Goal: Task Accomplishment & Management: Complete application form

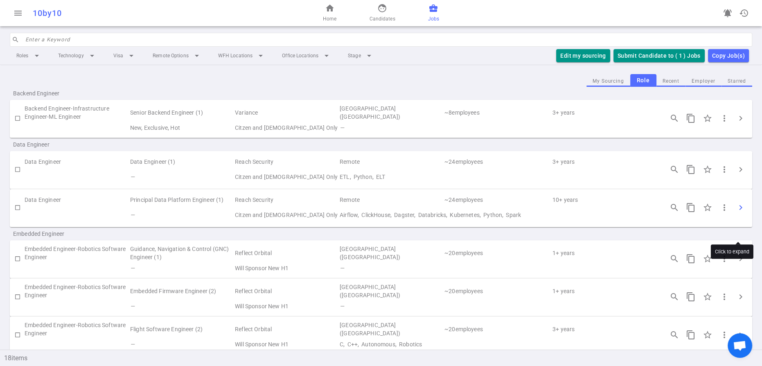
click at [738, 212] on span "chevron_right" at bounding box center [741, 208] width 10 height 10
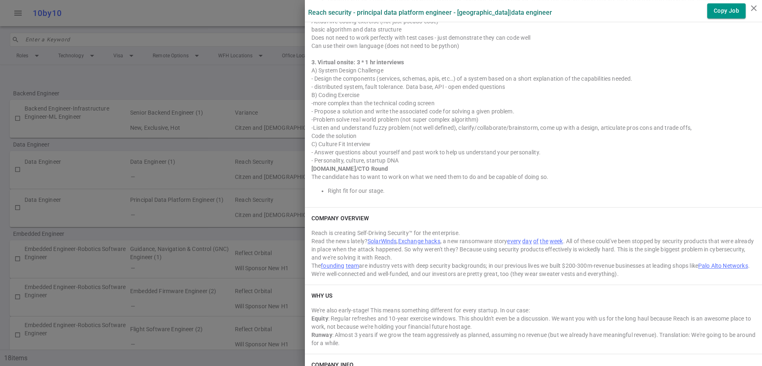
scroll to position [559, 0]
drag, startPoint x: 311, startPoint y: 90, endPoint x: 452, endPoint y: 125, distance: 145.8
click at [452, 125] on div "INTERVIEW PROCESS General: Job Specific: 1. General screen with hiring manager …" at bounding box center [533, 61] width 457 height 288
copy div "1. General screen with hiring manager (15-30m) with hiring manager Discussion (…"
click at [236, 22] on div at bounding box center [381, 183] width 762 height 366
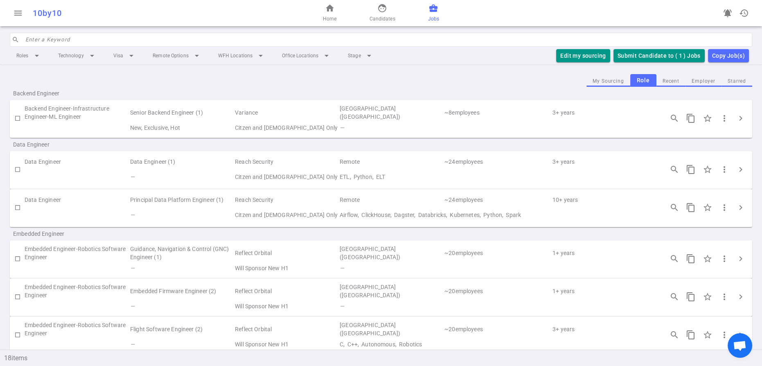
click at [17, 125] on input "checkbox" at bounding box center [18, 118] width 14 height 14
checkbox input "true"
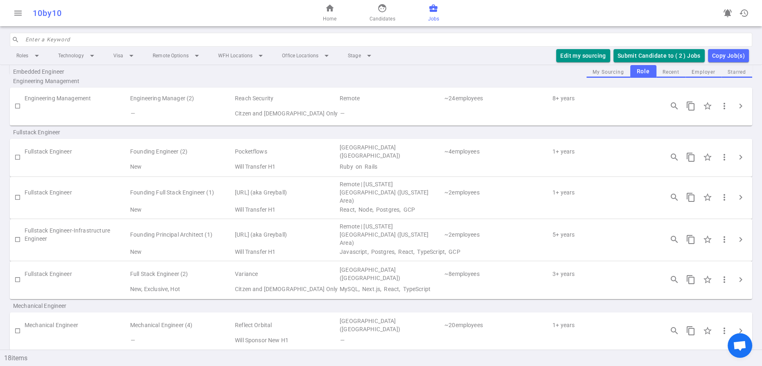
scroll to position [278, 0]
click at [385, 13] on span "face" at bounding box center [382, 8] width 10 height 10
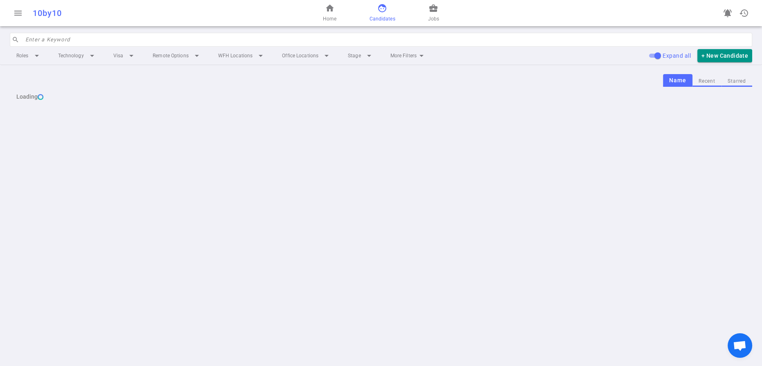
click at [41, 46] on input "search" at bounding box center [386, 39] width 722 height 13
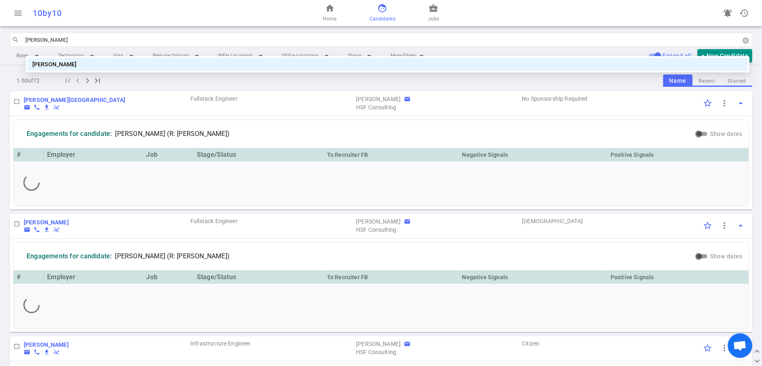
type input "vall"
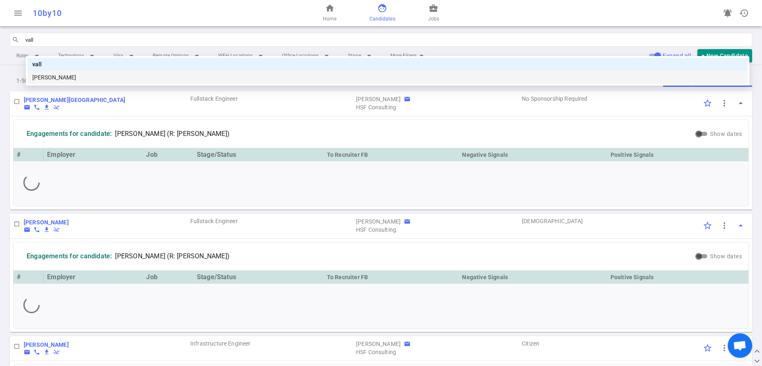
click at [70, 78] on div "[PERSON_NAME]" at bounding box center [387, 77] width 711 height 9
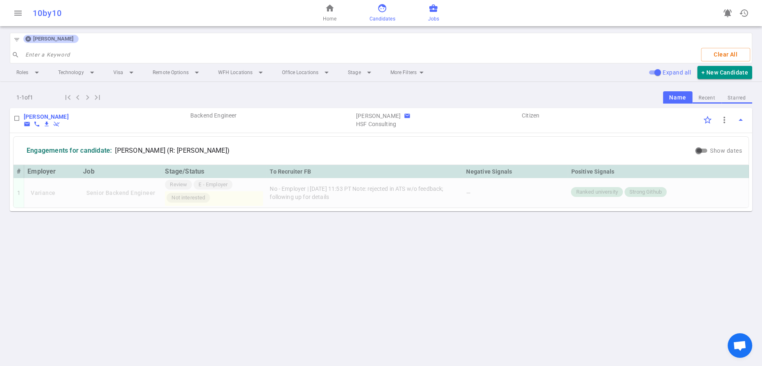
click at [438, 13] on span "business_center" at bounding box center [434, 8] width 10 height 10
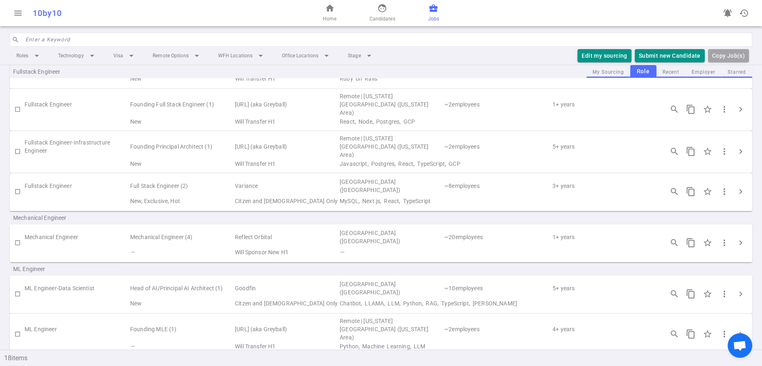
scroll to position [368, 0]
click at [18, 116] on input "checkbox" at bounding box center [18, 109] width 14 height 14
checkbox input "true"
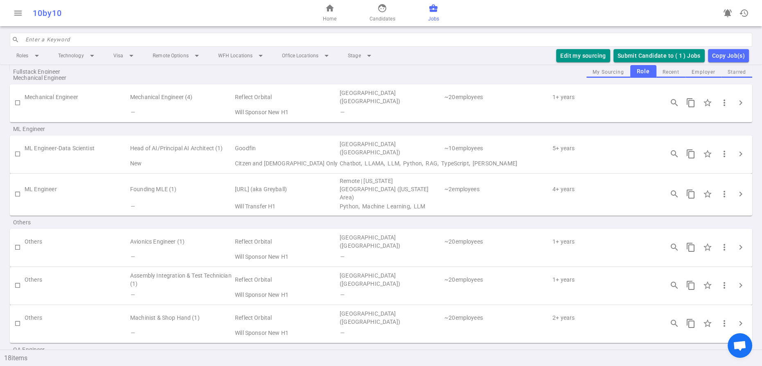
scroll to position [504, 0]
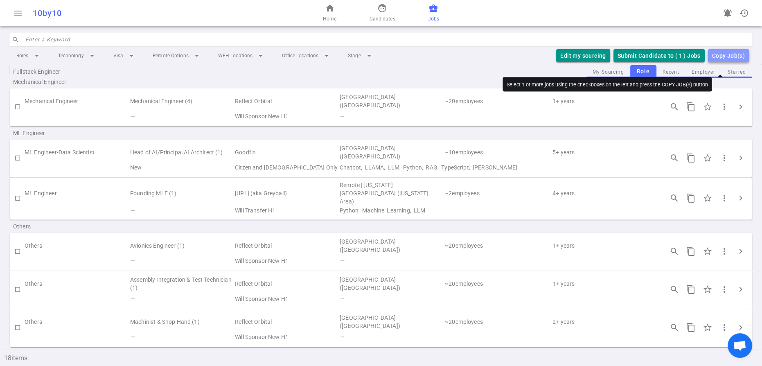
click at [724, 61] on div "Copy Job(s)" at bounding box center [728, 56] width 33 height 10
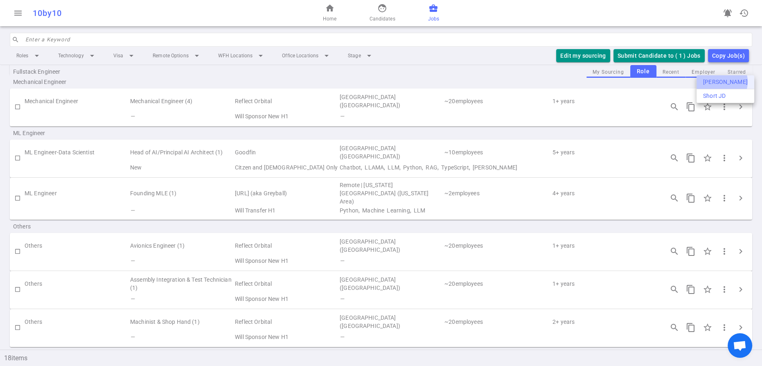
click at [719, 82] on div "[PERSON_NAME]" at bounding box center [725, 82] width 45 height 9
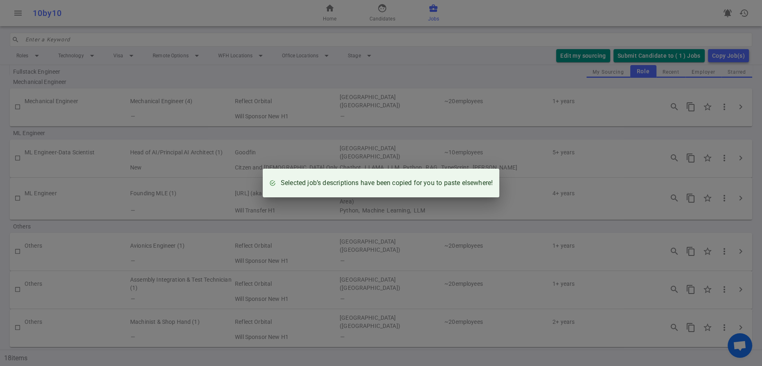
drag, startPoint x: 492, startPoint y: 20, endPoint x: 499, endPoint y: 18, distance: 6.7
click at [492, 19] on div "Selected job’s descriptions have been copied for you to paste elsewhere!" at bounding box center [381, 183] width 762 height 366
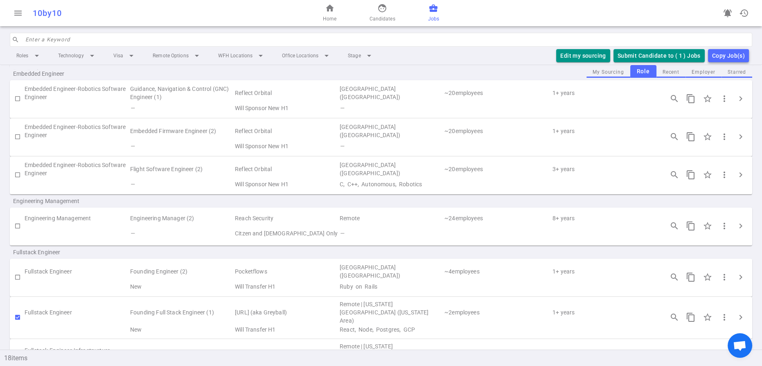
scroll to position [0, 0]
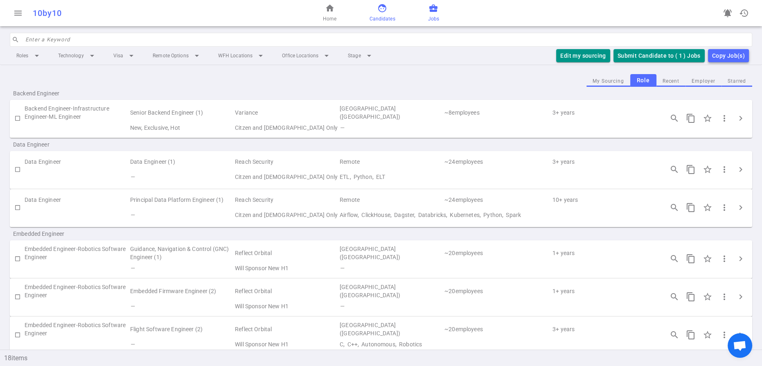
click at [380, 20] on span "Candidates" at bounding box center [382, 19] width 26 height 8
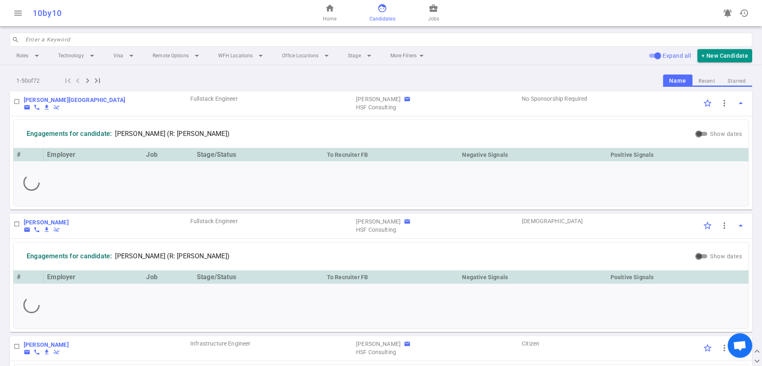
click at [45, 46] on input "search" at bounding box center [386, 39] width 722 height 13
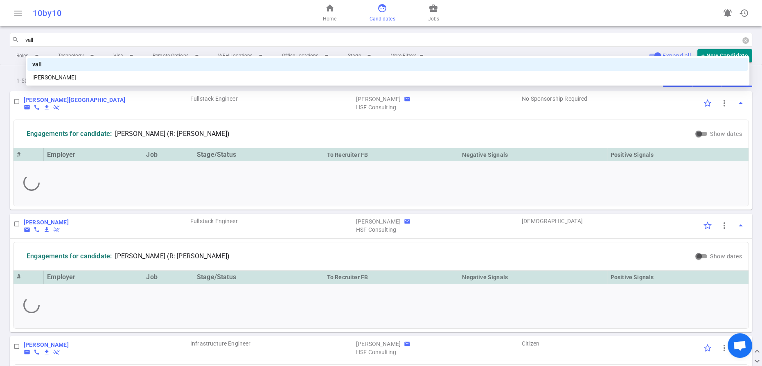
type input "valli"
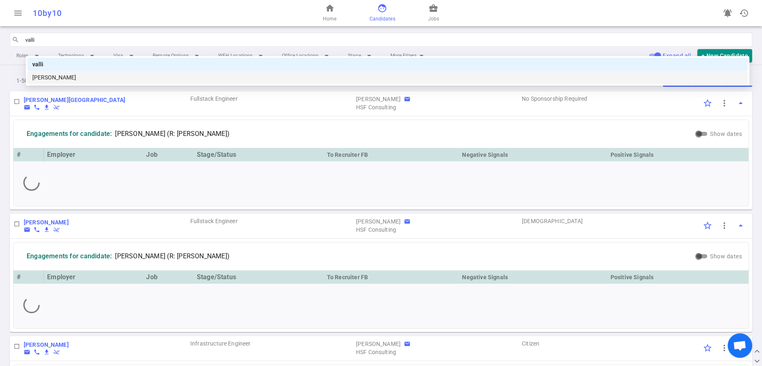
click at [63, 77] on div "[PERSON_NAME]" at bounding box center [387, 77] width 711 height 9
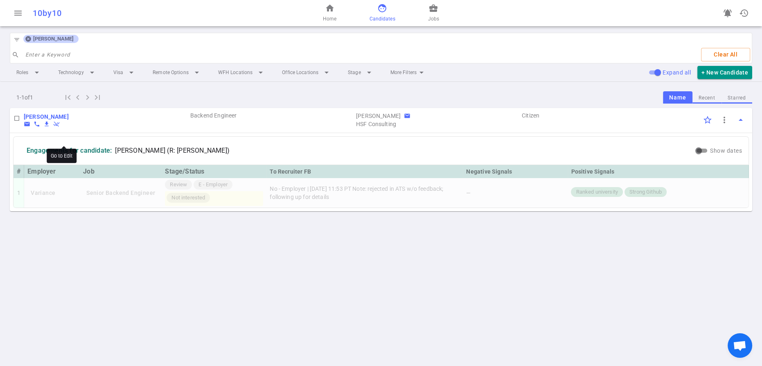
click at [69, 120] on b "[PERSON_NAME]" at bounding box center [46, 116] width 45 height 7
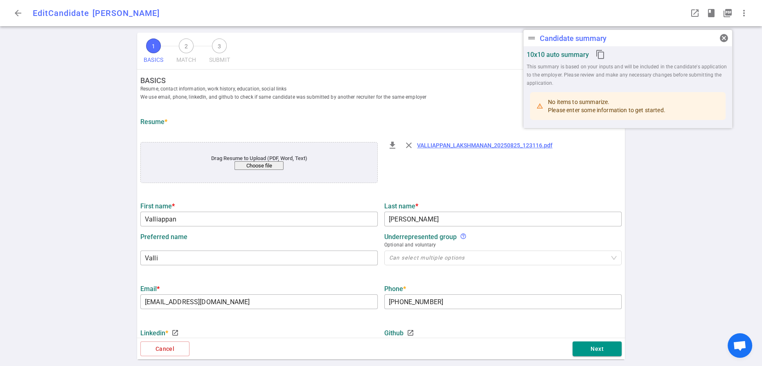
type input "Valliappan"
type input "[PERSON_NAME]"
type input "Valli"
type input "[EMAIL_ADDRESS][DOMAIN_NAME]"
type input "[PHONE_NUMBER]"
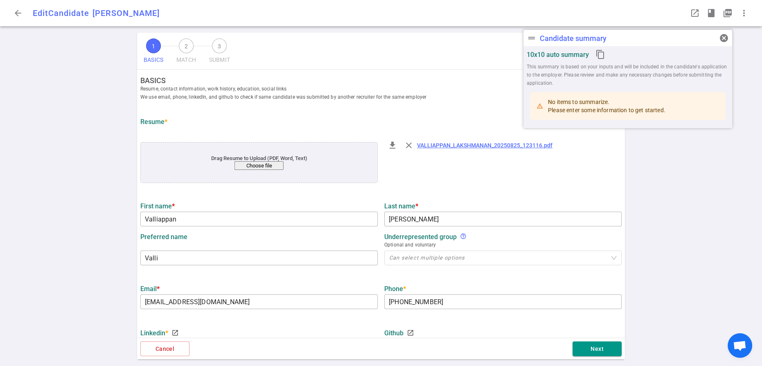
type input "[URL][DOMAIN_NAME]"
type input "Andgo"
type textarea "Senior Software Engineer/ Technical Lead"
type input "6.6"
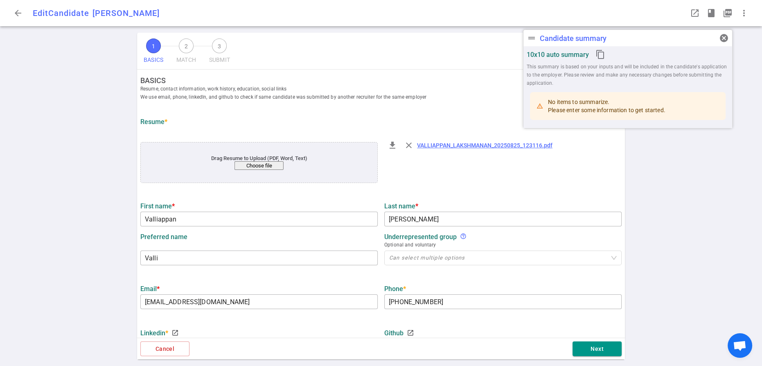
type input "6.6"
type input "[GEOGRAPHIC_DATA]"
type input "Engineering Science"
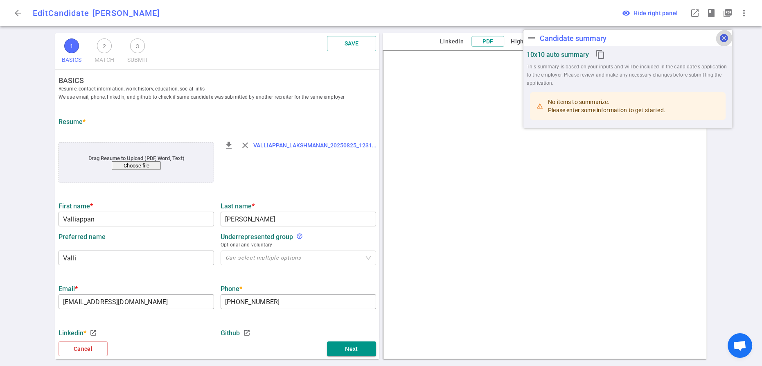
click at [726, 38] on span "cancel" at bounding box center [724, 38] width 10 height 10
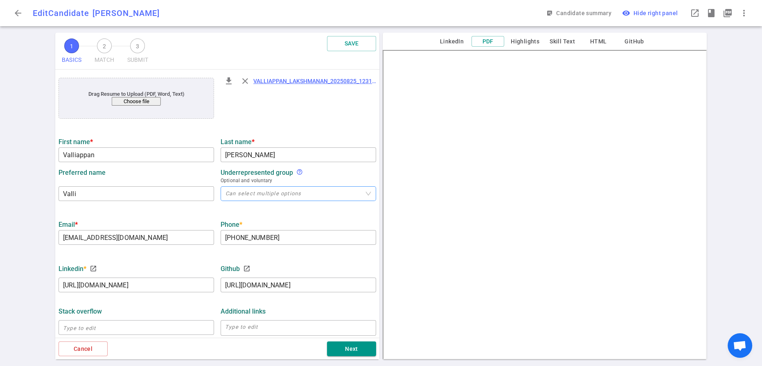
scroll to position [417, 0]
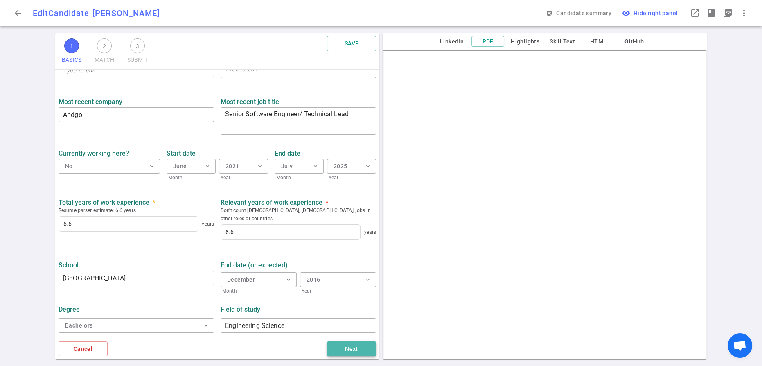
click at [341, 345] on button "Next" at bounding box center [351, 348] width 49 height 15
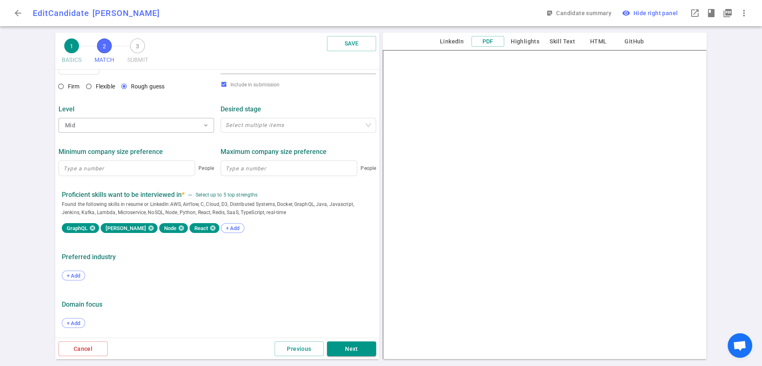
scroll to position [476, 0]
click at [345, 347] on button "Next" at bounding box center [351, 348] width 49 height 15
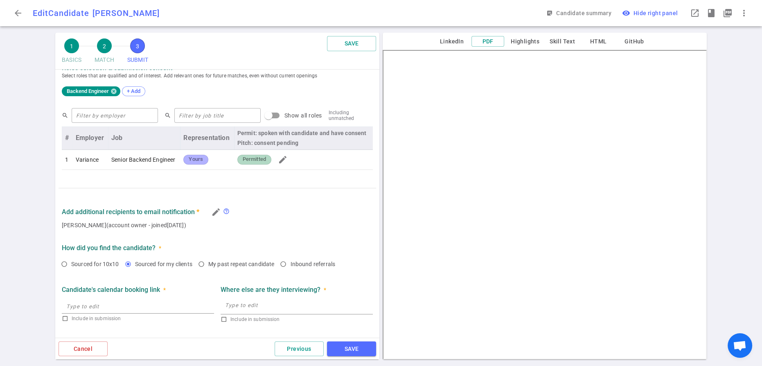
scroll to position [321, 0]
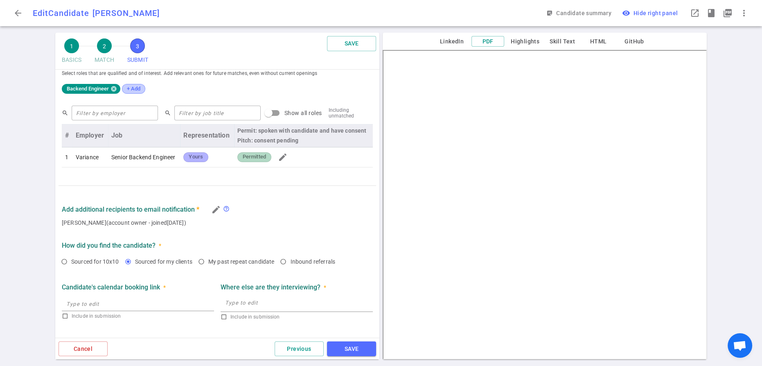
click at [143, 92] on span "+ Add" at bounding box center [133, 89] width 19 height 6
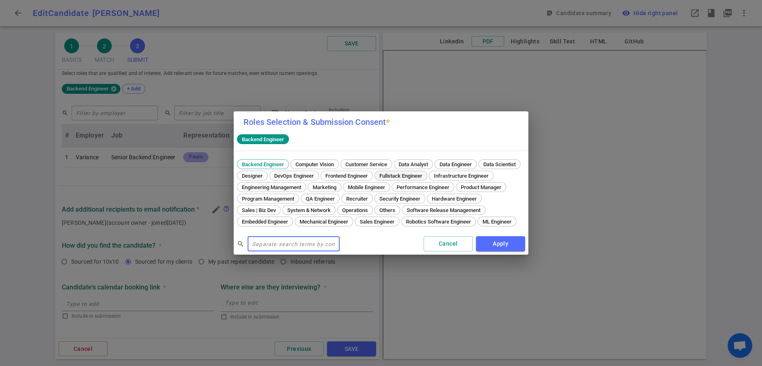
click at [377, 177] on span "Fullstack Engineer" at bounding box center [401, 176] width 49 height 6
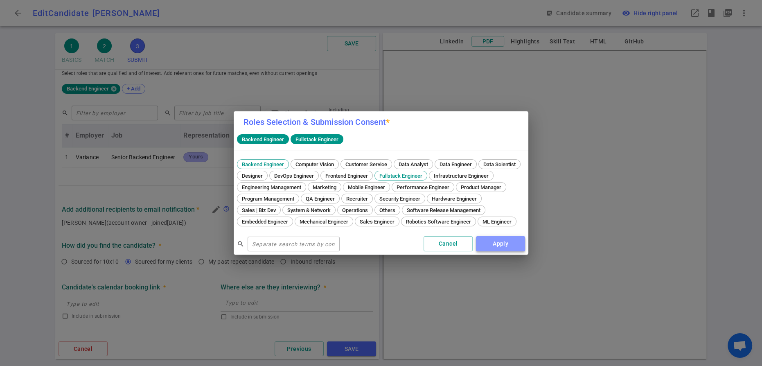
click at [491, 251] on button "Apply" at bounding box center [500, 243] width 49 height 15
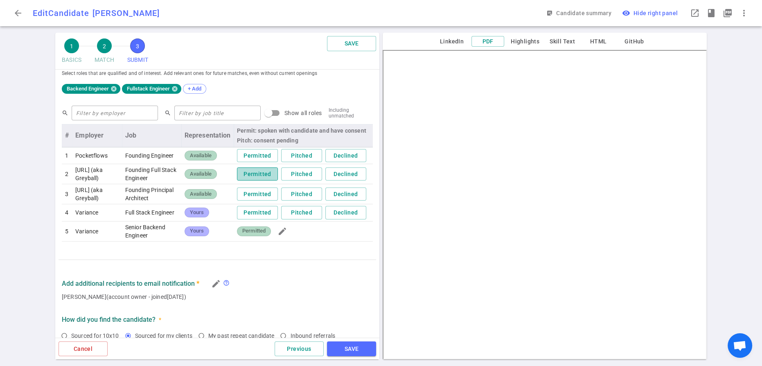
click at [247, 181] on button "Permitted" at bounding box center [257, 174] width 41 height 14
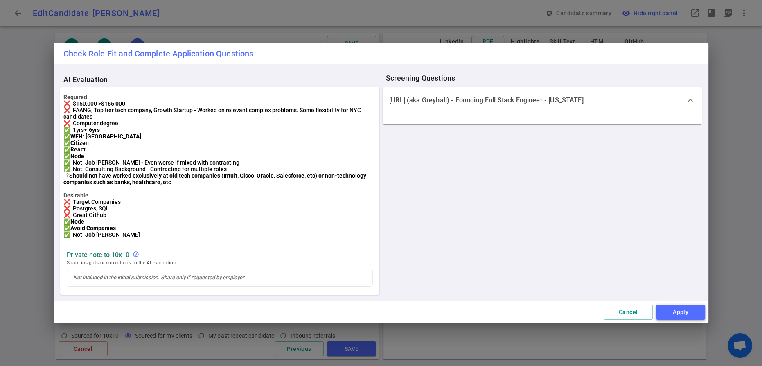
click at [670, 320] on button "Apply" at bounding box center [680, 312] width 49 height 15
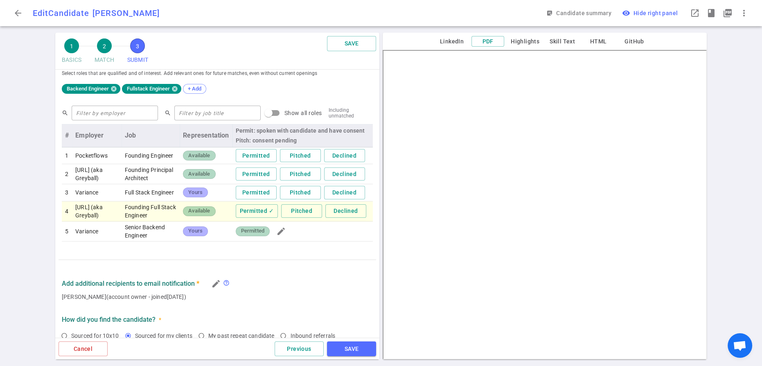
scroll to position [325, 0]
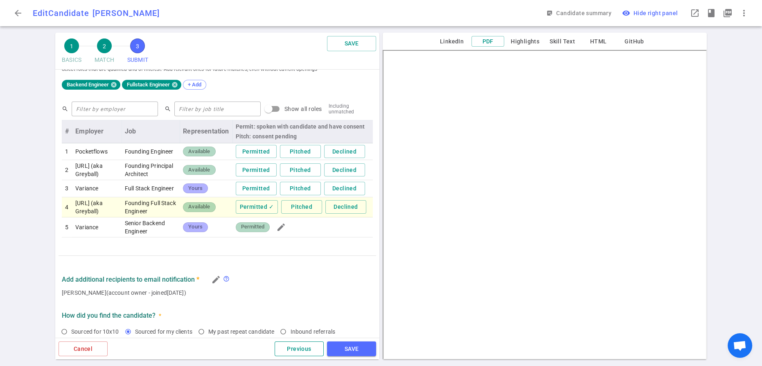
click at [288, 345] on button "Previous" at bounding box center [299, 348] width 49 height 15
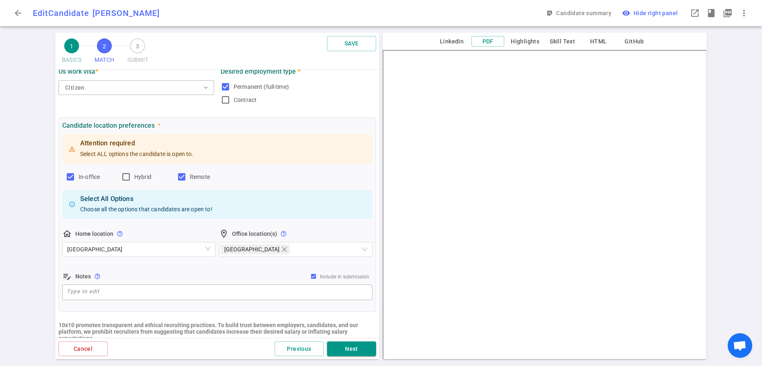
scroll to position [476, 0]
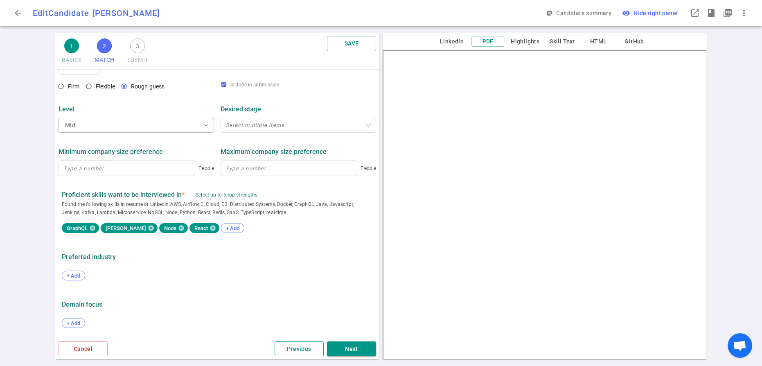
click at [305, 346] on button "Previous" at bounding box center [299, 348] width 49 height 15
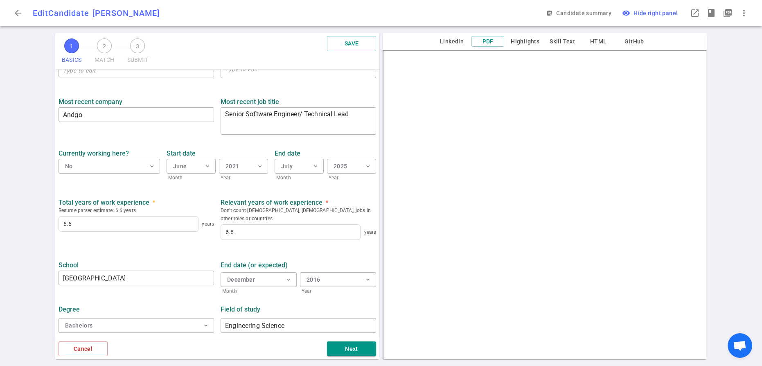
scroll to position [417, 0]
click at [199, 271] on input "[GEOGRAPHIC_DATA]" at bounding box center [137, 277] width 156 height 13
click at [208, 256] on div "School [US_STATE][GEOGRAPHIC_DATA] ​" at bounding box center [136, 275] width 162 height 39
click at [369, 276] on span "expand_more" at bounding box center [368, 279] width 7 height 7
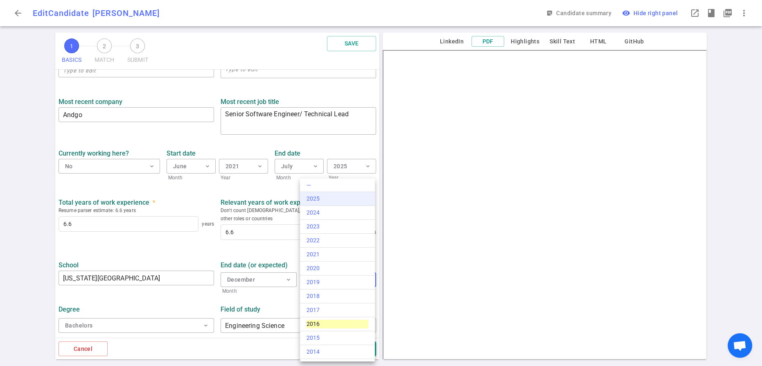
click at [321, 201] on div "2025" at bounding box center [338, 198] width 62 height 9
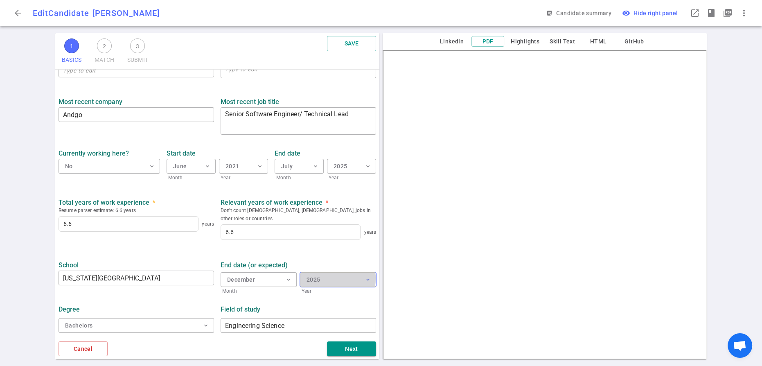
click at [326, 272] on button "2025 expand_more" at bounding box center [338, 279] width 76 height 15
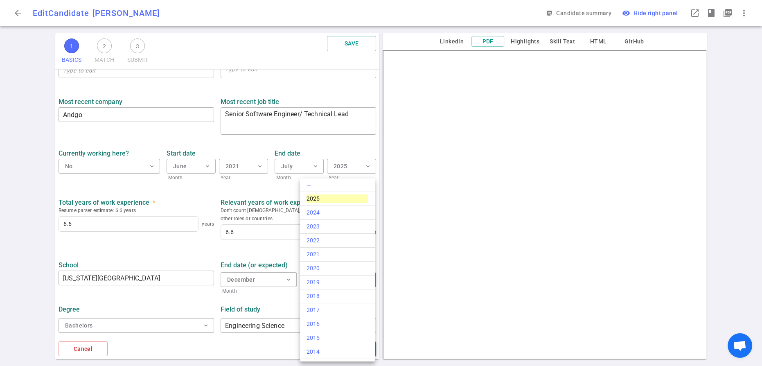
click at [260, 232] on div at bounding box center [381, 183] width 762 height 366
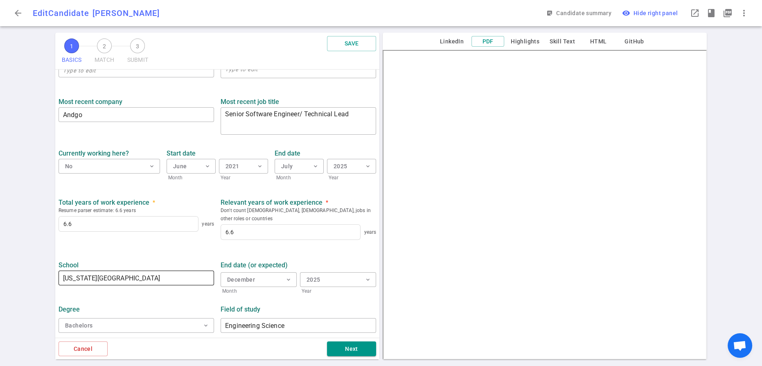
click at [201, 271] on input "[US_STATE][GEOGRAPHIC_DATA]" at bounding box center [137, 277] width 156 height 13
type input "S"
type input "G"
type input "[GEOGRAPHIC_DATA]"
click at [311, 287] on span "Year" at bounding box center [338, 291] width 76 height 8
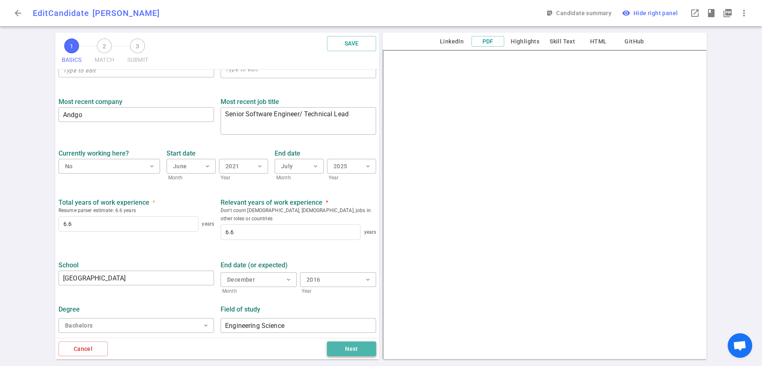
click at [341, 344] on button "Next" at bounding box center [351, 348] width 49 height 15
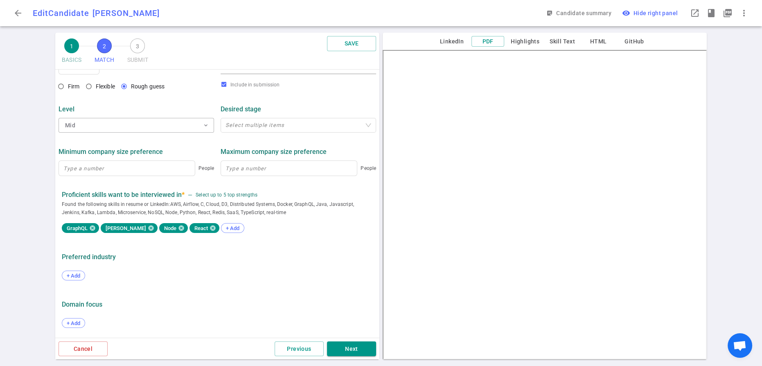
scroll to position [382, 0]
click at [354, 346] on button "Next" at bounding box center [351, 348] width 49 height 15
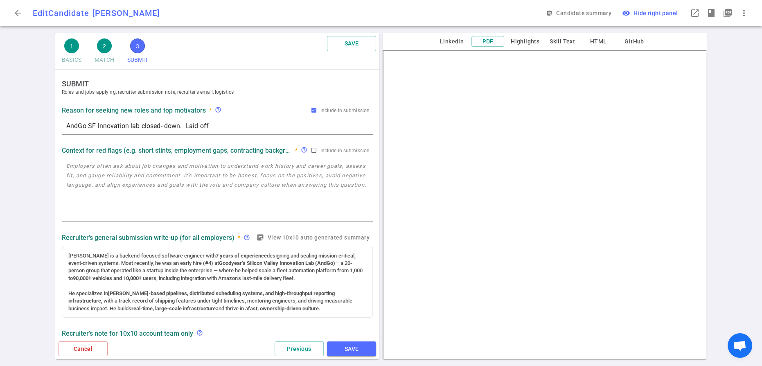
scroll to position [0, 0]
click at [354, 347] on button "SAVE" at bounding box center [351, 348] width 49 height 15
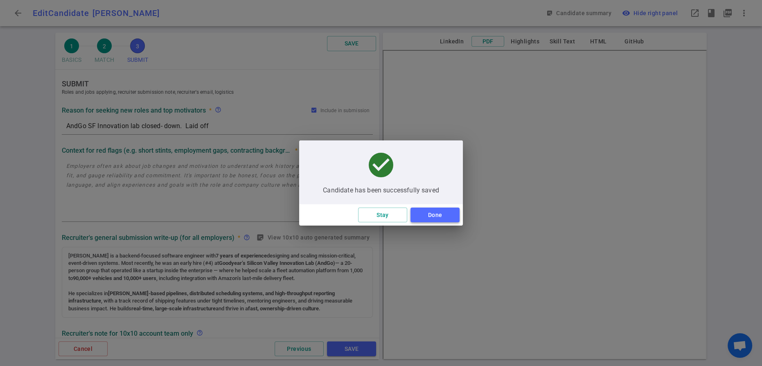
click at [442, 219] on button "Done" at bounding box center [435, 215] width 49 height 15
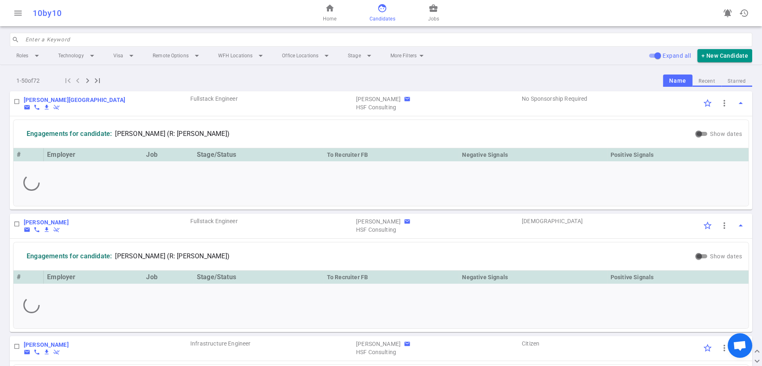
click at [105, 46] on input "search" at bounding box center [386, 39] width 722 height 13
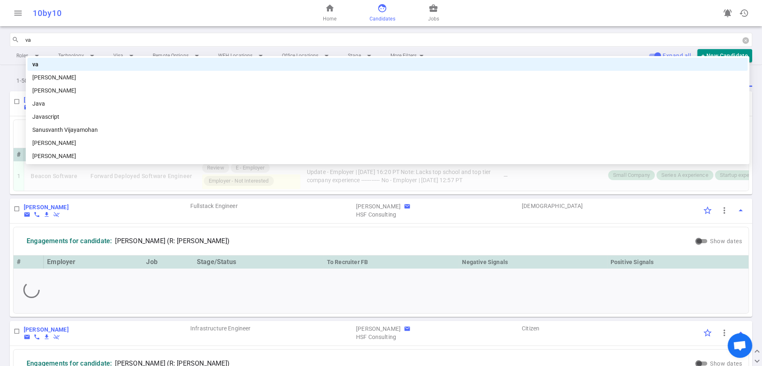
type input "val"
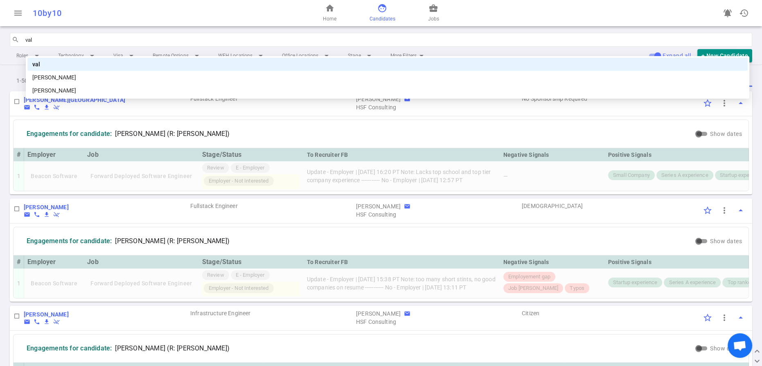
click at [84, 92] on div "[PERSON_NAME]" at bounding box center [387, 90] width 711 height 9
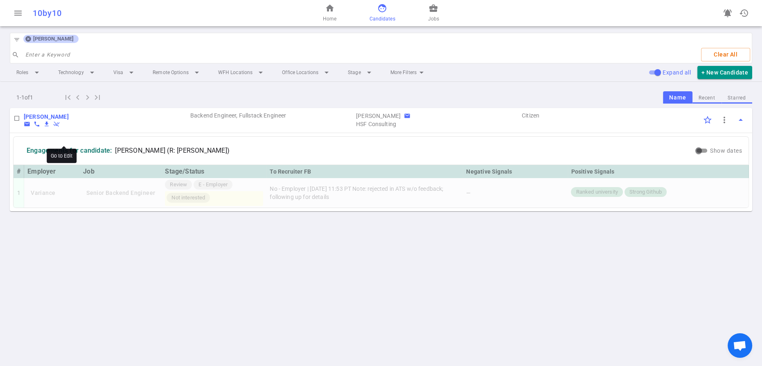
click at [69, 120] on b "[PERSON_NAME]" at bounding box center [46, 116] width 45 height 7
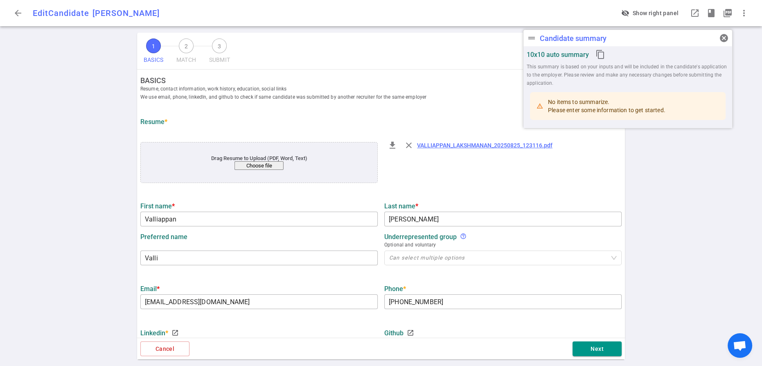
type input "Valliappan"
type input "[PERSON_NAME]"
type input "Valli"
type input "[EMAIL_ADDRESS][DOMAIN_NAME]"
type input "[PHONE_NUMBER]"
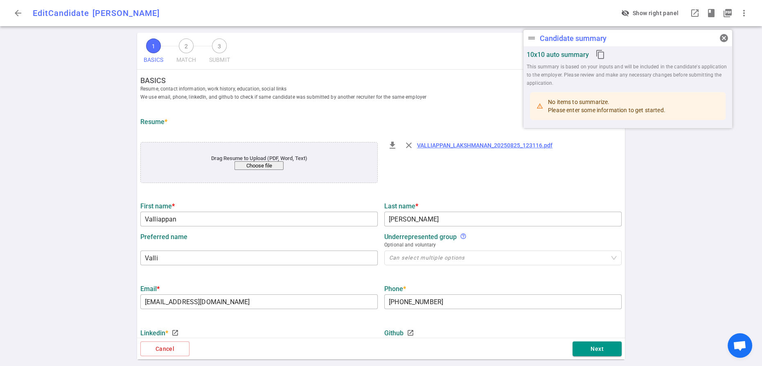
type input "[URL][DOMAIN_NAME]"
type input "Andgo"
type textarea "Senior Software Engineer/ Technical Lead"
type input "6.6"
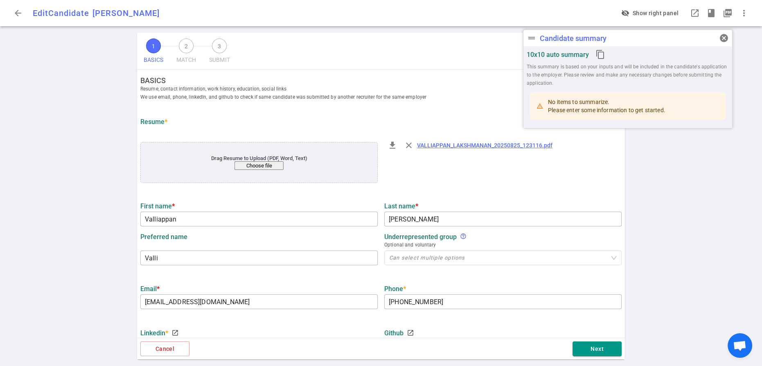
type input "6.6"
type input "[GEOGRAPHIC_DATA]"
type input "Engineering Science"
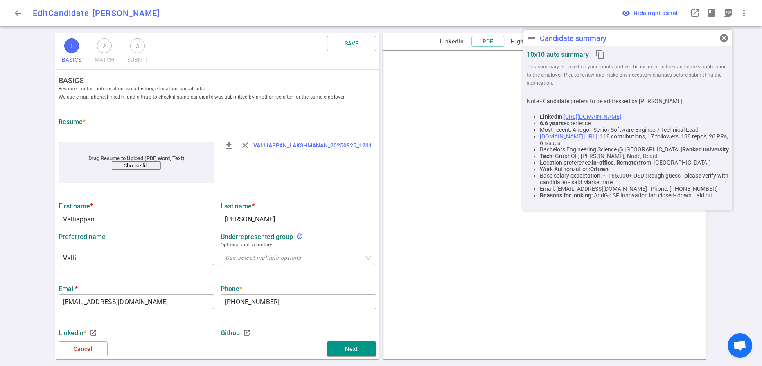
click at [605, 58] on icon "content_copy" at bounding box center [601, 55] width 10 height 10
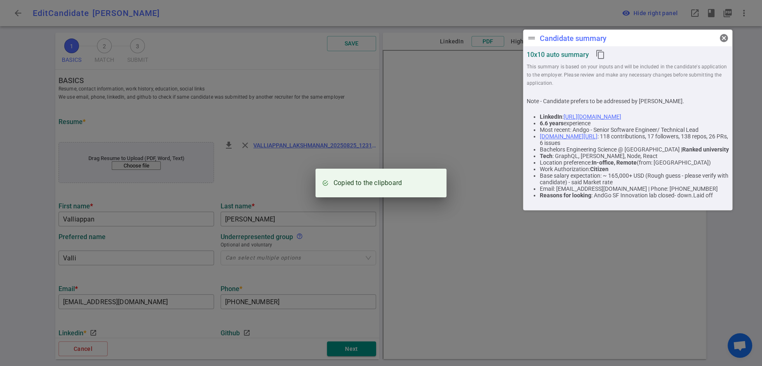
click at [360, 77] on div "Copied to the clipboard" at bounding box center [381, 183] width 762 height 366
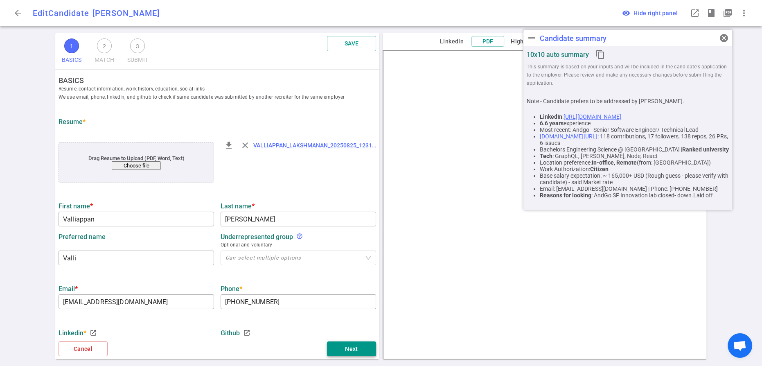
click at [345, 344] on button "Next" at bounding box center [351, 348] width 49 height 15
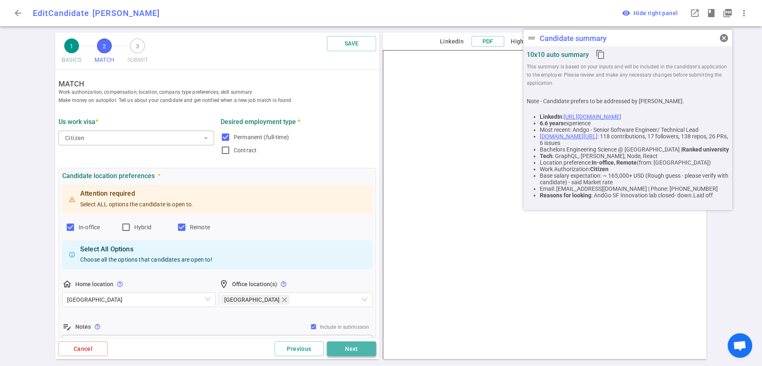
click at [345, 344] on button "Next" at bounding box center [351, 348] width 49 height 15
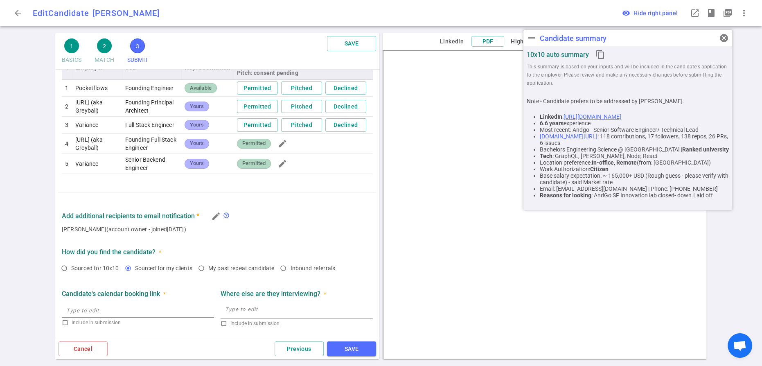
scroll to position [393, 0]
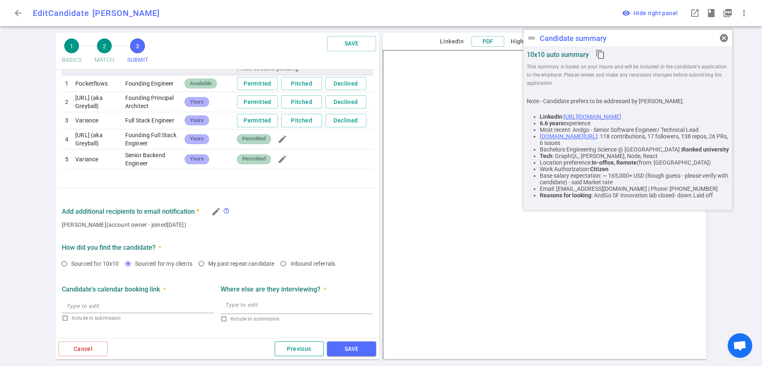
click at [296, 347] on button "Previous" at bounding box center [299, 348] width 49 height 15
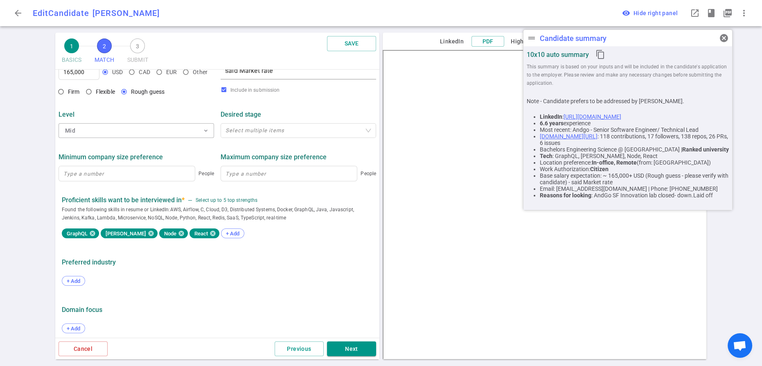
scroll to position [350, 0]
